Goal: Task Accomplishment & Management: Use online tool/utility

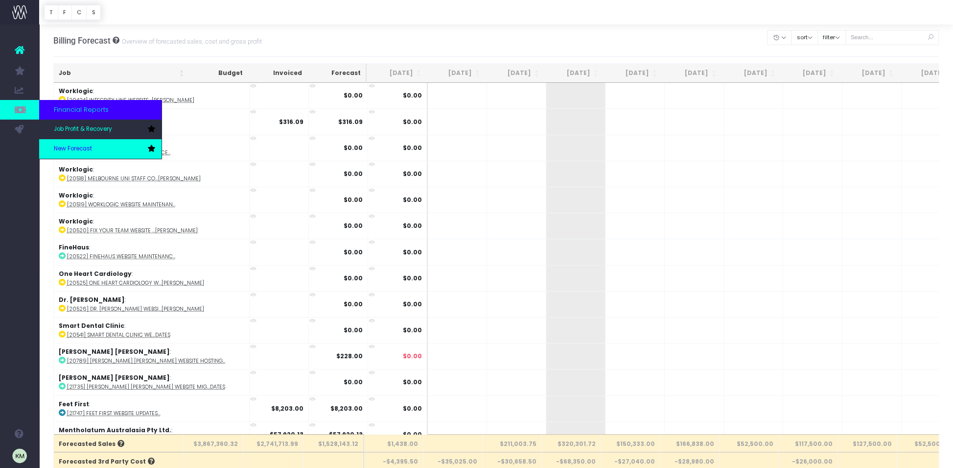
click at [71, 143] on link "New Forecast" at bounding box center [100, 149] width 122 height 20
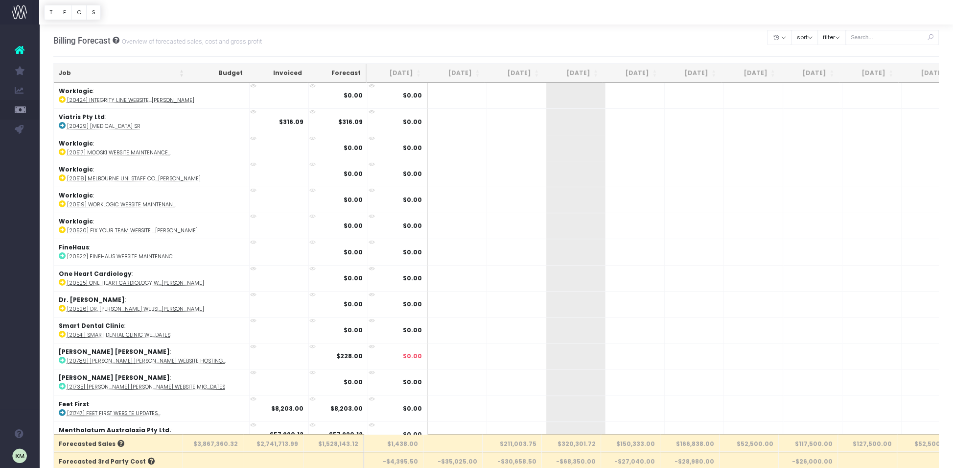
click at [181, 71] on th "Job" at bounding box center [121, 73] width 135 height 19
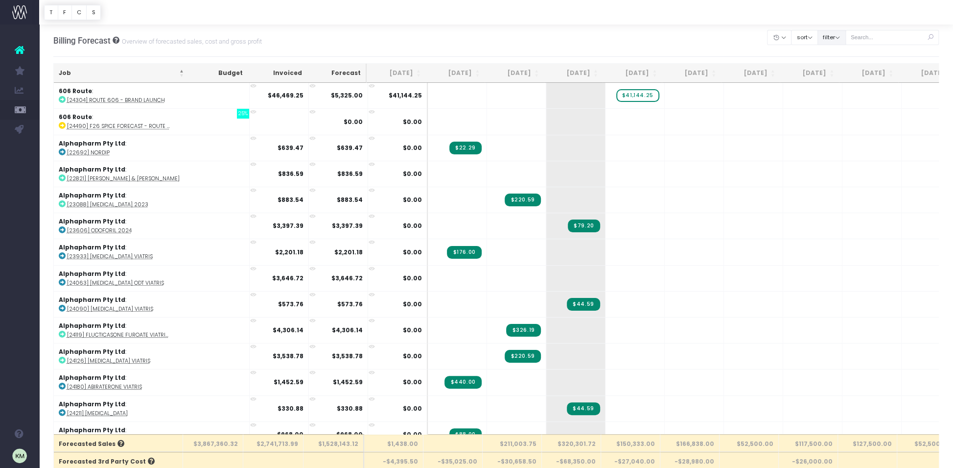
click at [839, 34] on button "filter" at bounding box center [832, 37] width 28 height 15
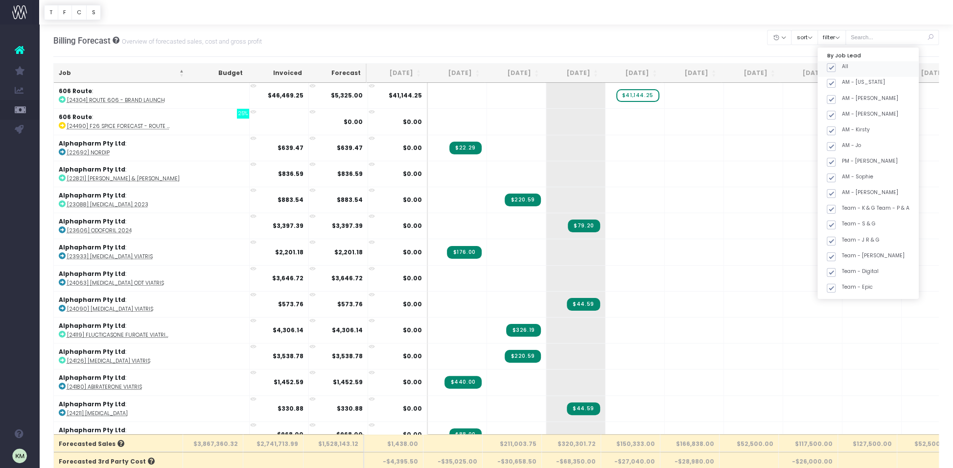
click at [836, 66] on span at bounding box center [831, 67] width 9 height 9
click at [842, 66] on input "All" at bounding box center [845, 66] width 6 height 6
checkbox input "false"
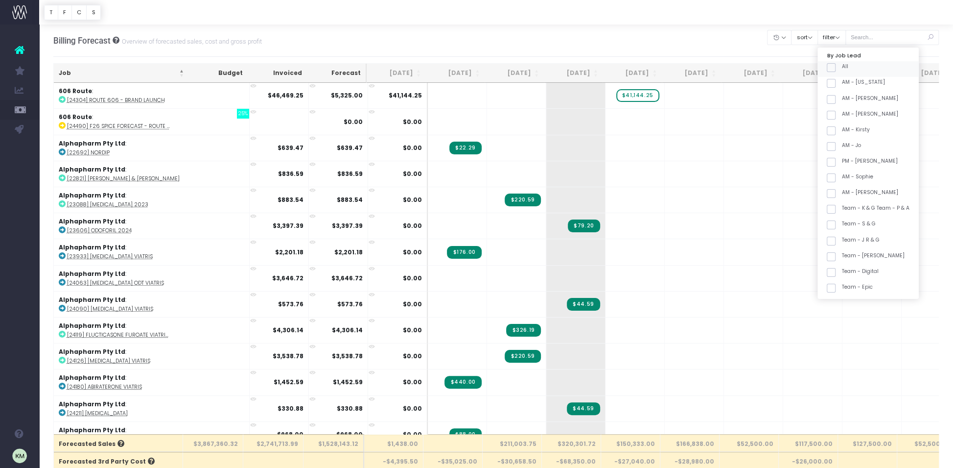
checkbox input "false"
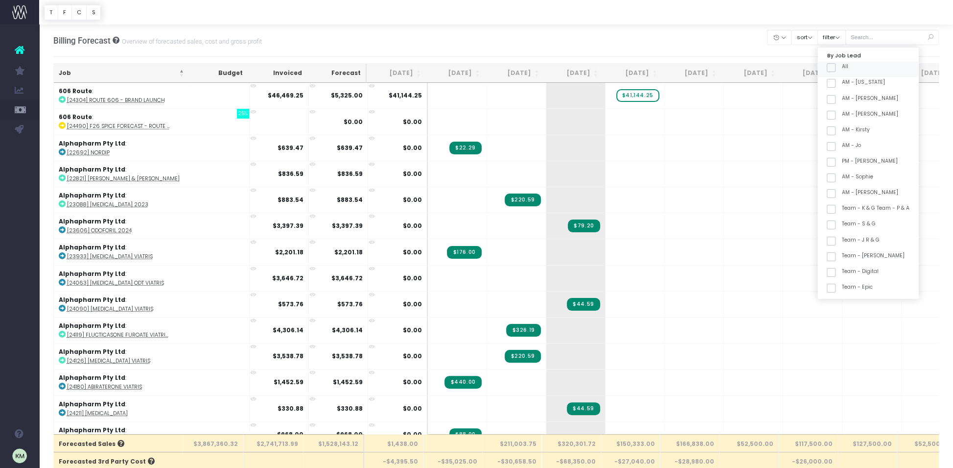
checkbox input "false"
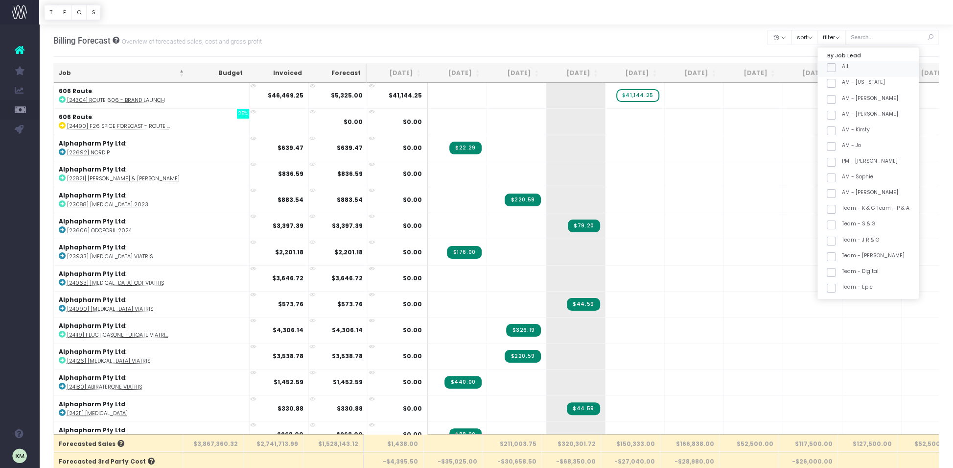
checkbox input "false"
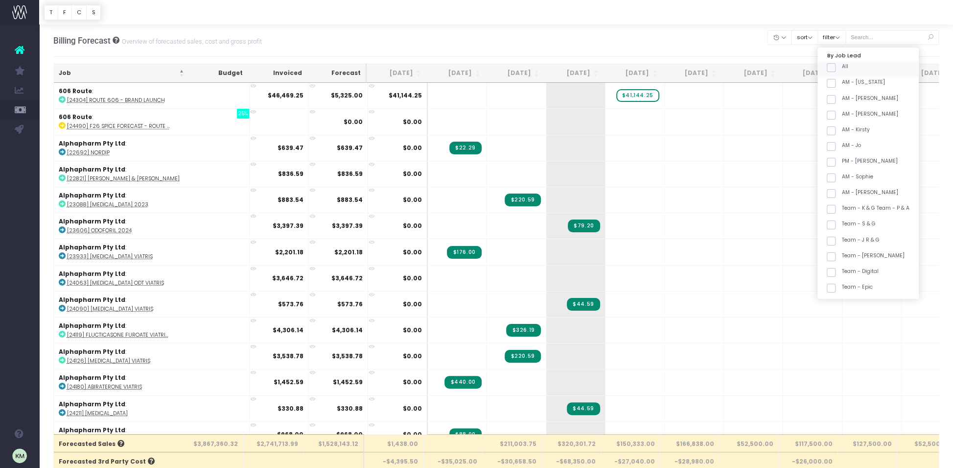
checkbox input "false"
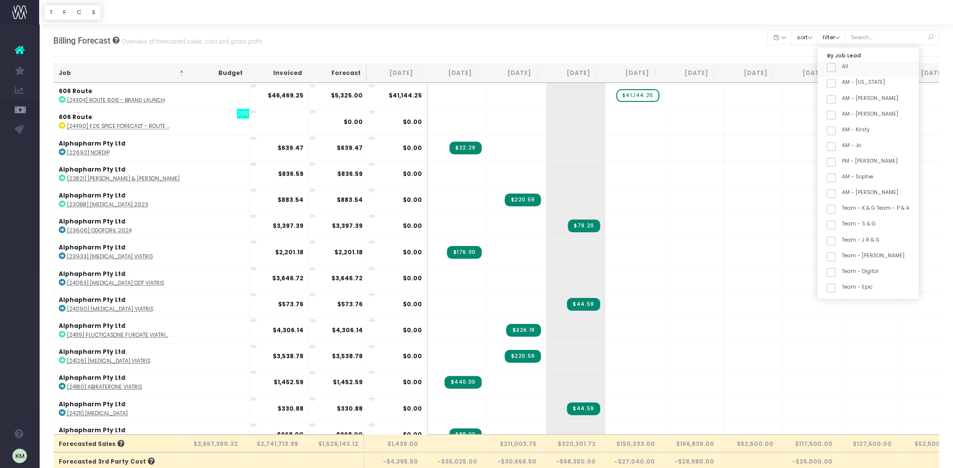
checkbox input "false"
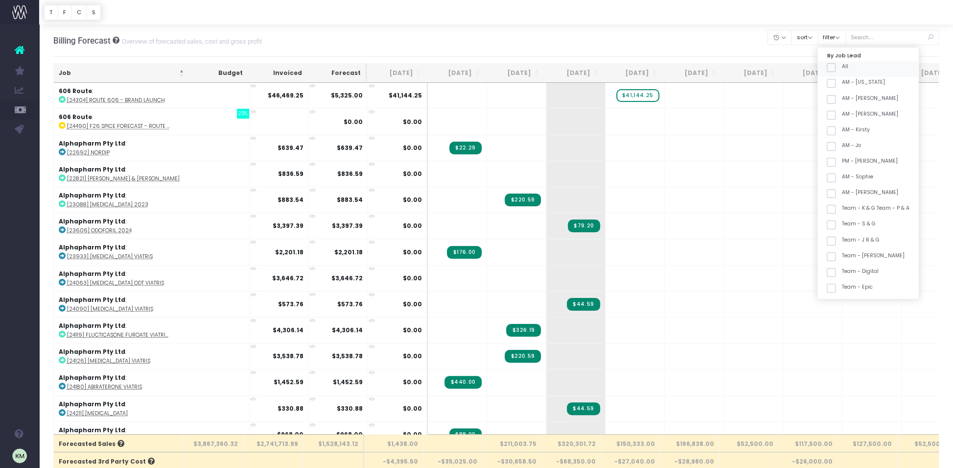
checkbox input "false"
click at [836, 273] on span at bounding box center [831, 272] width 9 height 9
click at [842, 273] on input "Team - FUSION" at bounding box center [845, 271] width 6 height 6
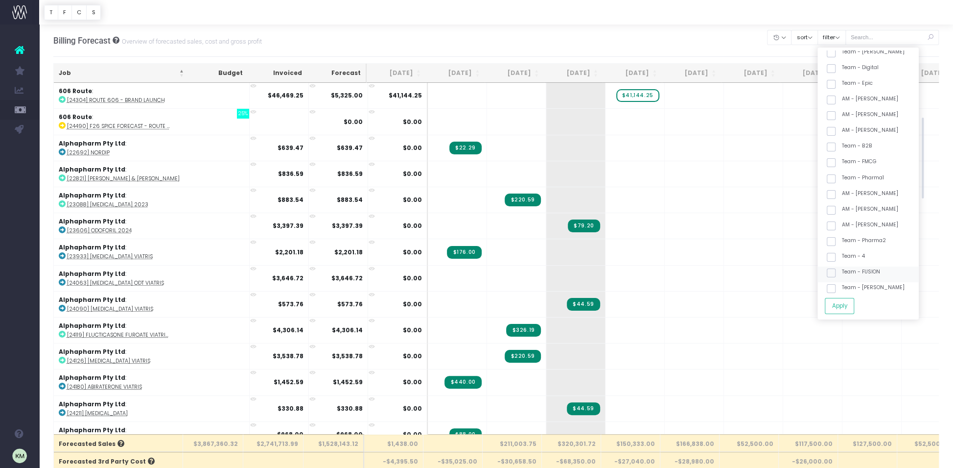
checkbox input "true"
click at [848, 305] on button "Apply" at bounding box center [839, 306] width 29 height 16
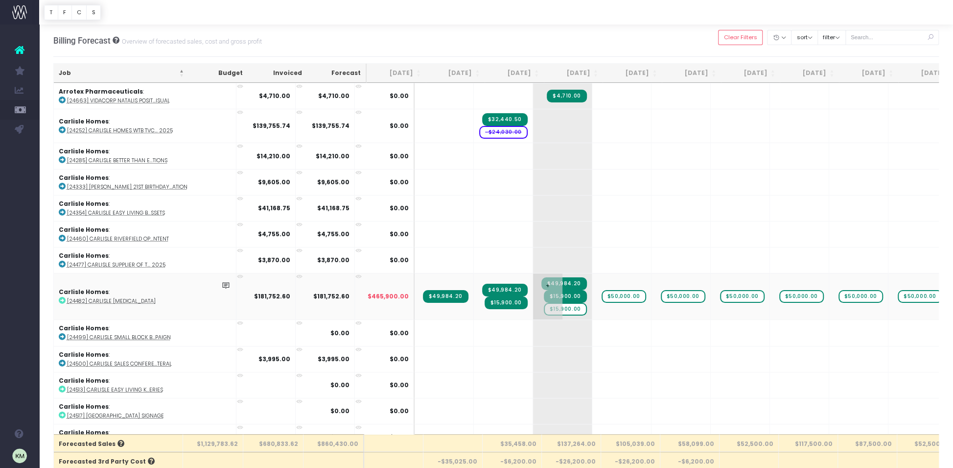
click at [544, 307] on span "$15,900.00" at bounding box center [565, 309] width 43 height 13
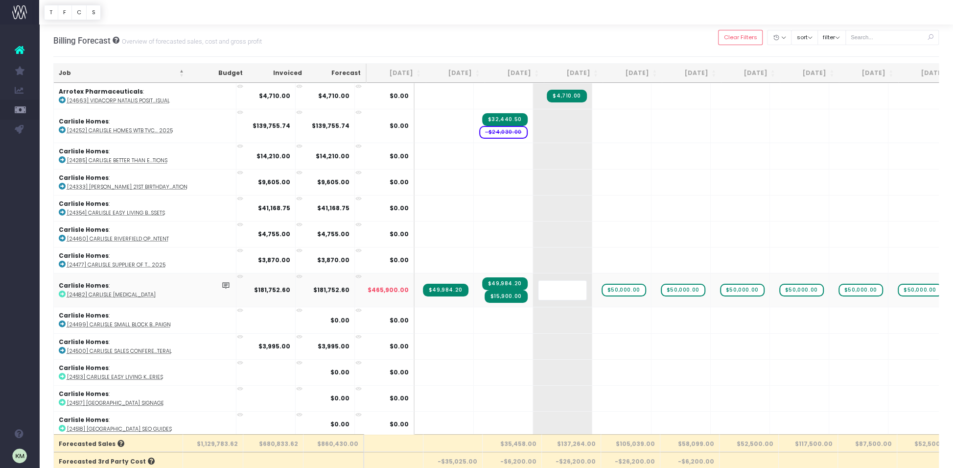
type input "\"
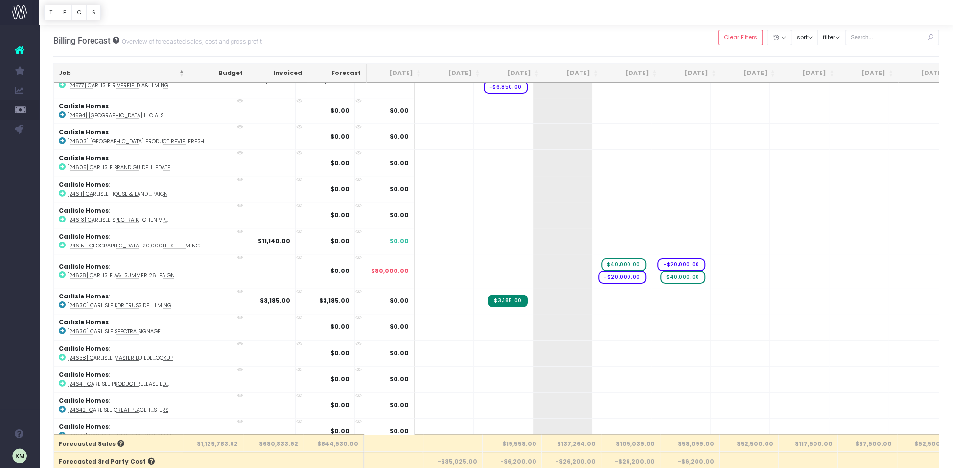
scroll to position [631, 0]
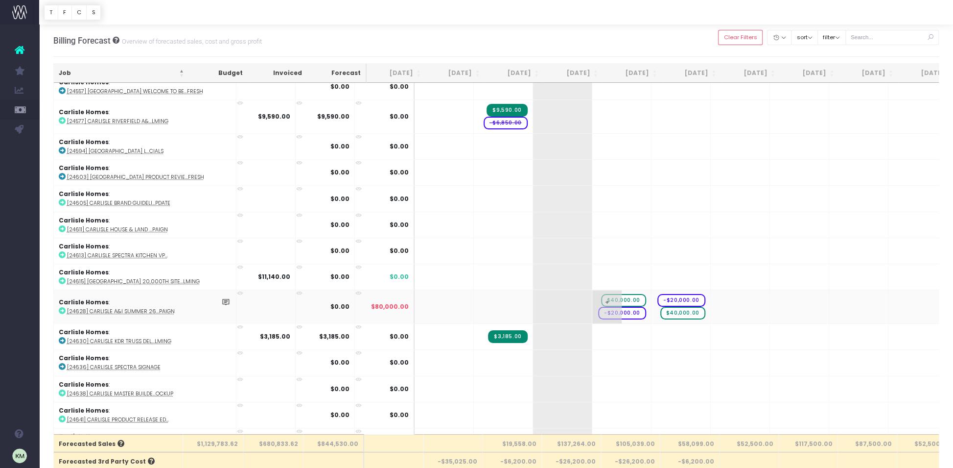
click at [601, 294] on span "$40,000.00" at bounding box center [623, 300] width 45 height 13
click at [598, 303] on span "-$20,000.00" at bounding box center [622, 306] width 48 height 13
click at [658, 295] on span "-$20,000.00" at bounding box center [682, 300] width 48 height 13
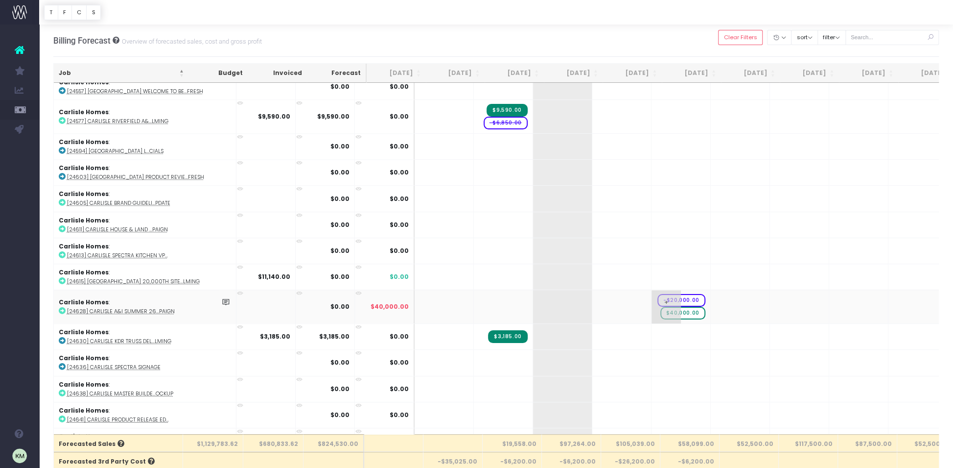
click at [658, 295] on span "-$20,000.00" at bounding box center [682, 300] width 48 height 13
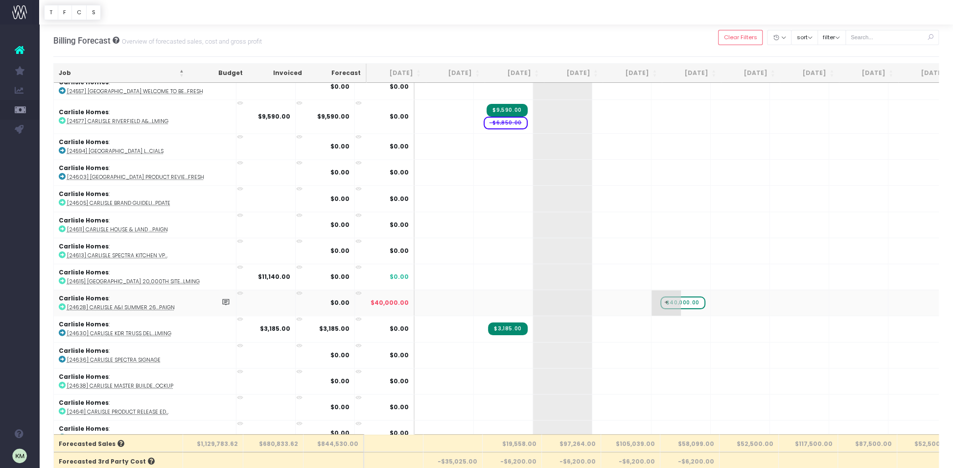
click at [660, 300] on span "$40,000.00" at bounding box center [682, 302] width 45 height 13
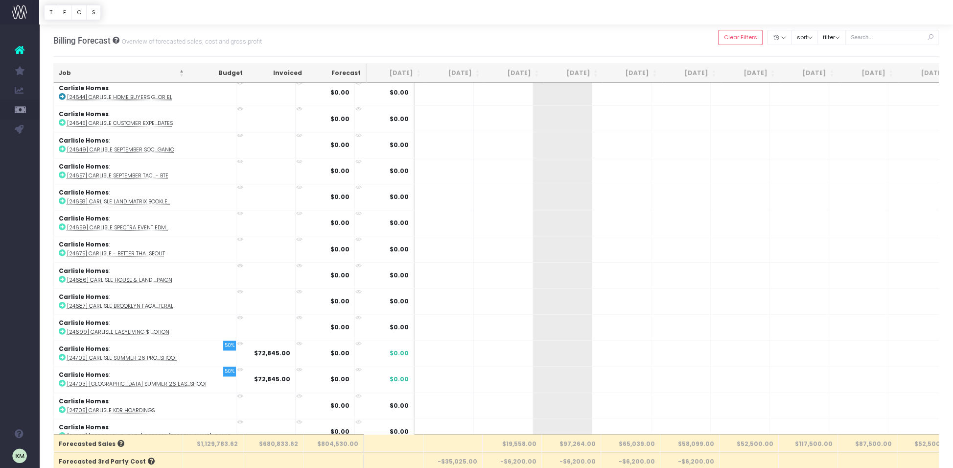
scroll to position [1026, 0]
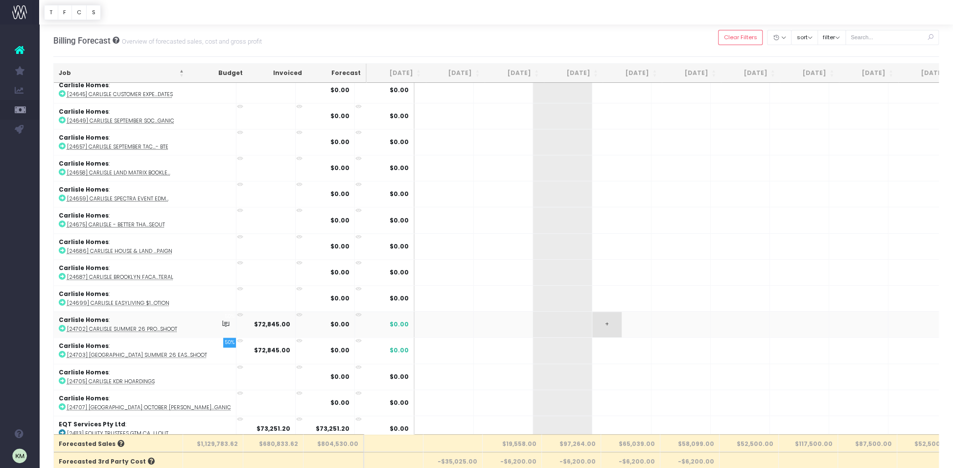
click at [592, 318] on td "+" at bounding box center [621, 324] width 59 height 26
click at [592, 314] on span "+" at bounding box center [606, 323] width 29 height 25
type input "40000"
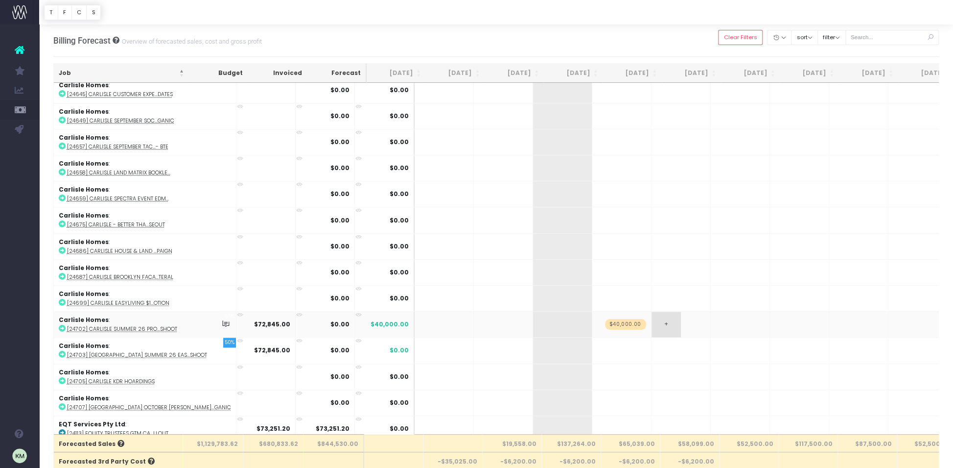
click at [652, 317] on span "+" at bounding box center [666, 323] width 29 height 25
type input "40000"
click at [592, 323] on td "+ $40,000.00" at bounding box center [621, 324] width 59 height 26
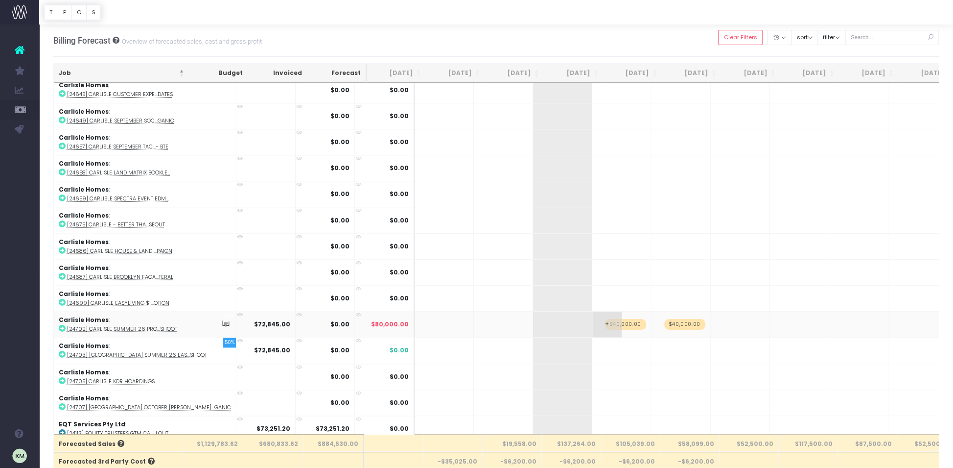
click at [592, 314] on span "+" at bounding box center [606, 323] width 29 height 25
click at [592, 315] on span "+" at bounding box center [606, 323] width 29 height 25
click at [592, 319] on span "+" at bounding box center [606, 323] width 29 height 25
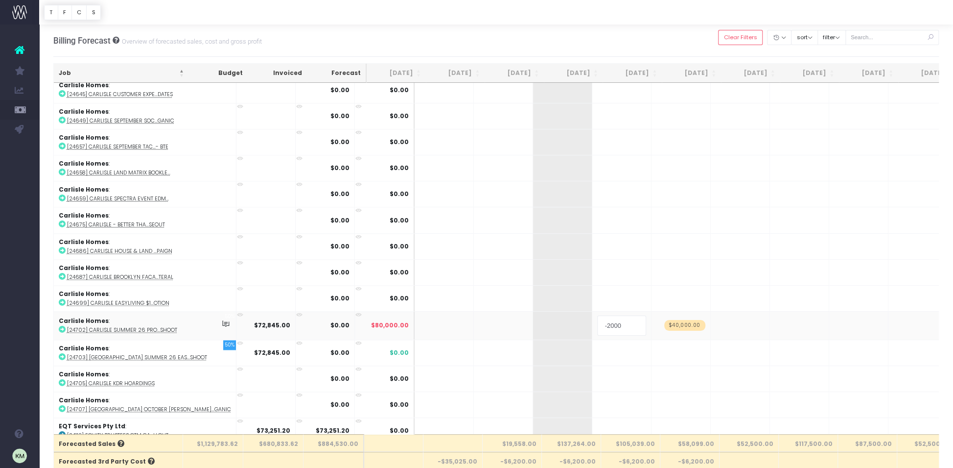
type input "-20000"
click at [652, 325] on span "+" at bounding box center [666, 325] width 29 height 29
type input "-20000"
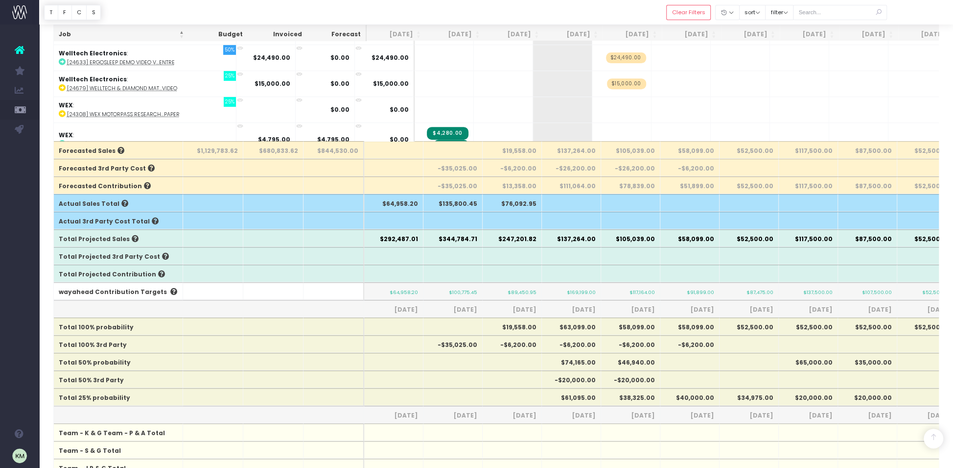
scroll to position [0, 0]
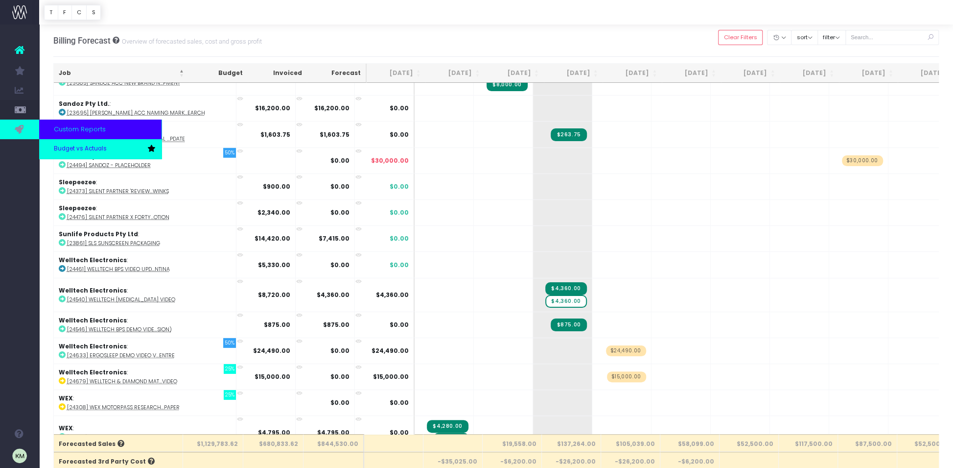
click at [63, 147] on span "Budget vs Actuals" at bounding box center [80, 148] width 53 height 9
